Goal: Task Accomplishment & Management: Check status

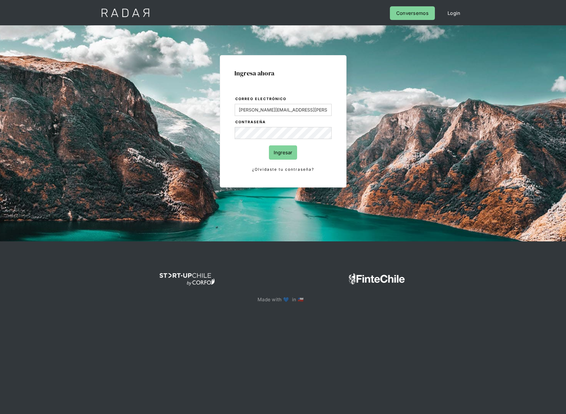
type input "[PERSON_NAME][EMAIL_ADDRESS][PERSON_NAME][DOMAIN_NAME]"
click at [269, 145] on input "Ingresar" at bounding box center [283, 152] width 28 height 14
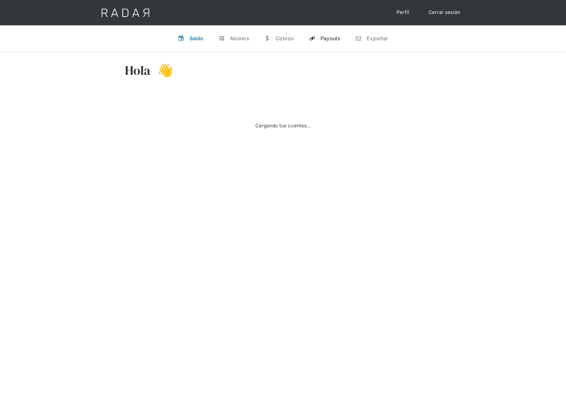
select select "dlocal"
click at [320, 35] on div "Payouts" at bounding box center [330, 38] width 20 height 6
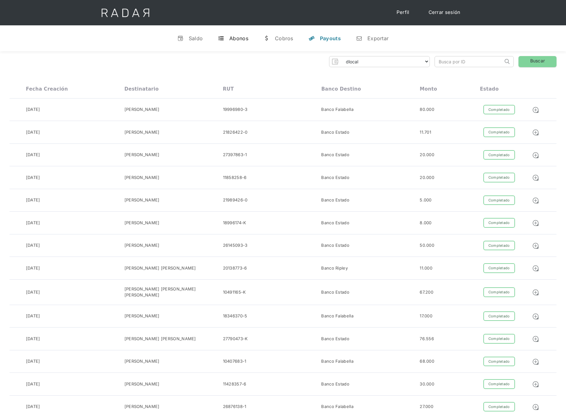
click at [229, 43] on link "t Abonos" at bounding box center [233, 38] width 41 height 16
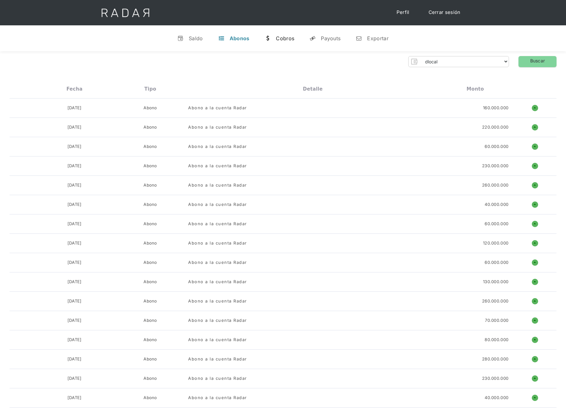
click at [285, 40] on div "Cobros" at bounding box center [285, 38] width 18 height 6
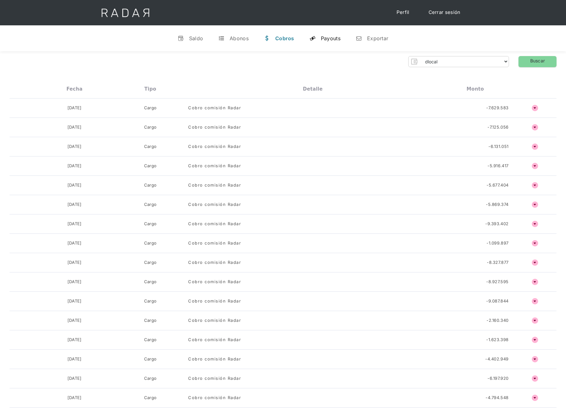
click at [320, 39] on link "y Payouts" at bounding box center [324, 38] width 41 height 16
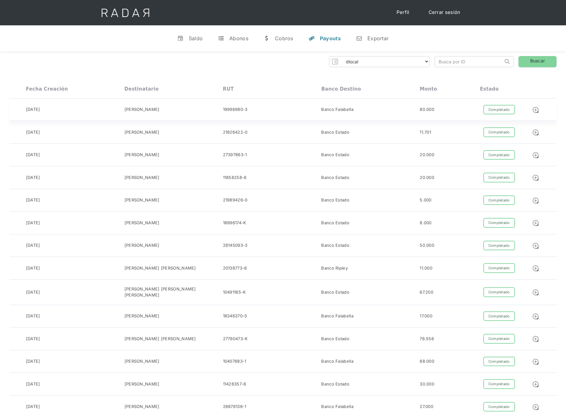
click at [323, 110] on div "Banco Falabella" at bounding box center [337, 109] width 32 height 6
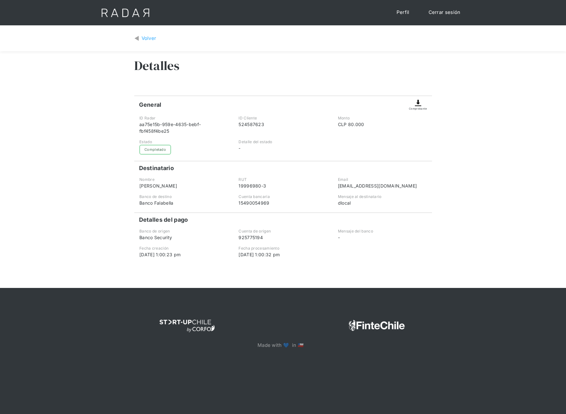
click at [418, 107] on div "Comprobante" at bounding box center [418, 109] width 18 height 4
click at [418, 100] on img at bounding box center [418, 103] width 8 height 8
click at [454, 104] on div "Volver Detalles General Comprobante ID Radar aa75e15b-959e-4635-bebf-fbf458f4be…" at bounding box center [283, 156] width 566 height 262
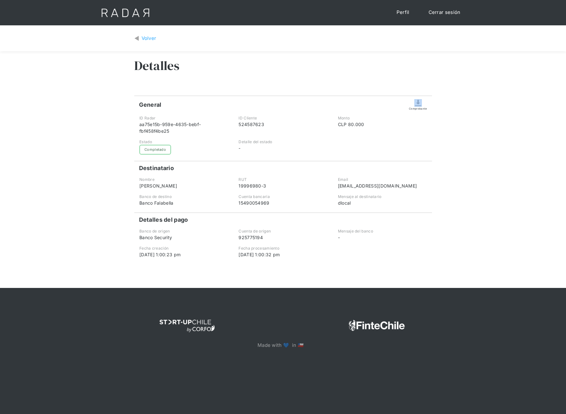
click at [449, 15] on link "Cerrar sesión" at bounding box center [444, 12] width 45 height 12
